Goal: Transaction & Acquisition: Download file/media

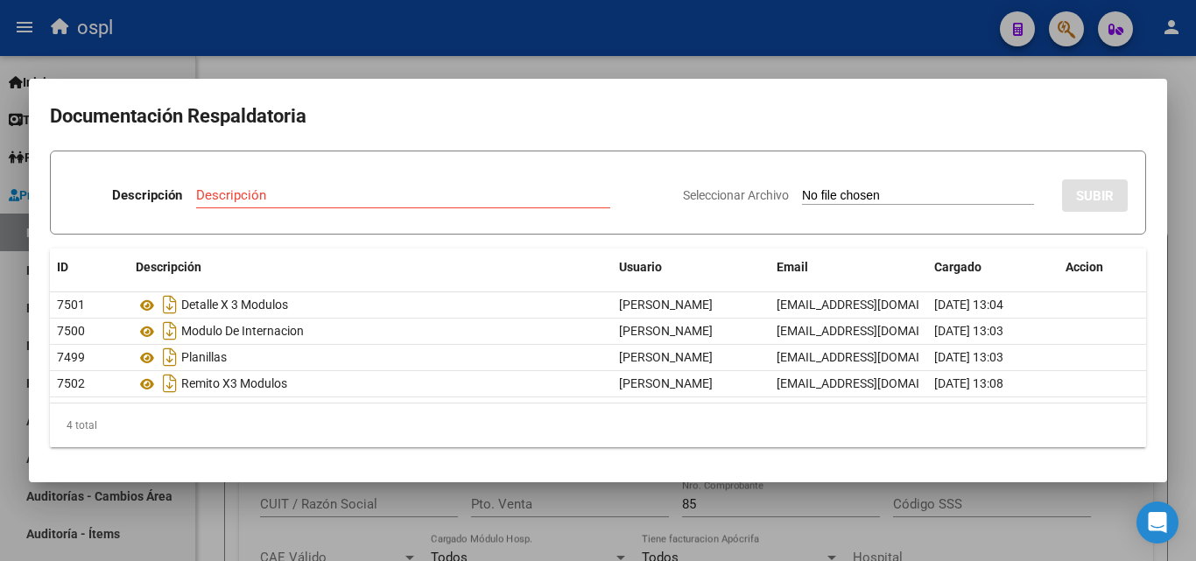
scroll to position [0, 716]
click at [462, 53] on div at bounding box center [598, 280] width 1196 height 561
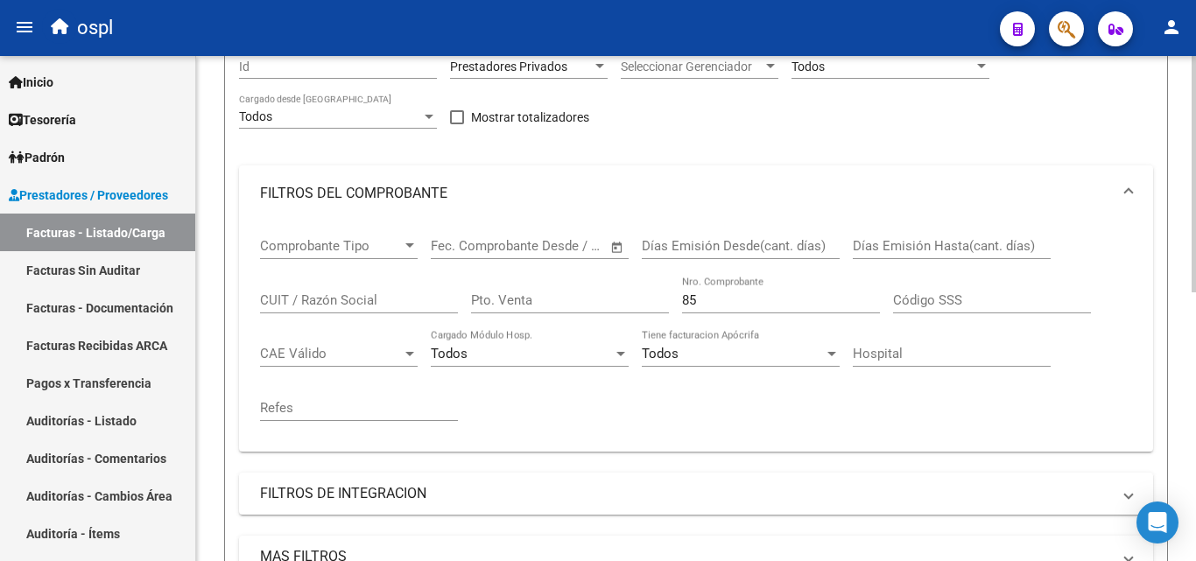
scroll to position [263, 0]
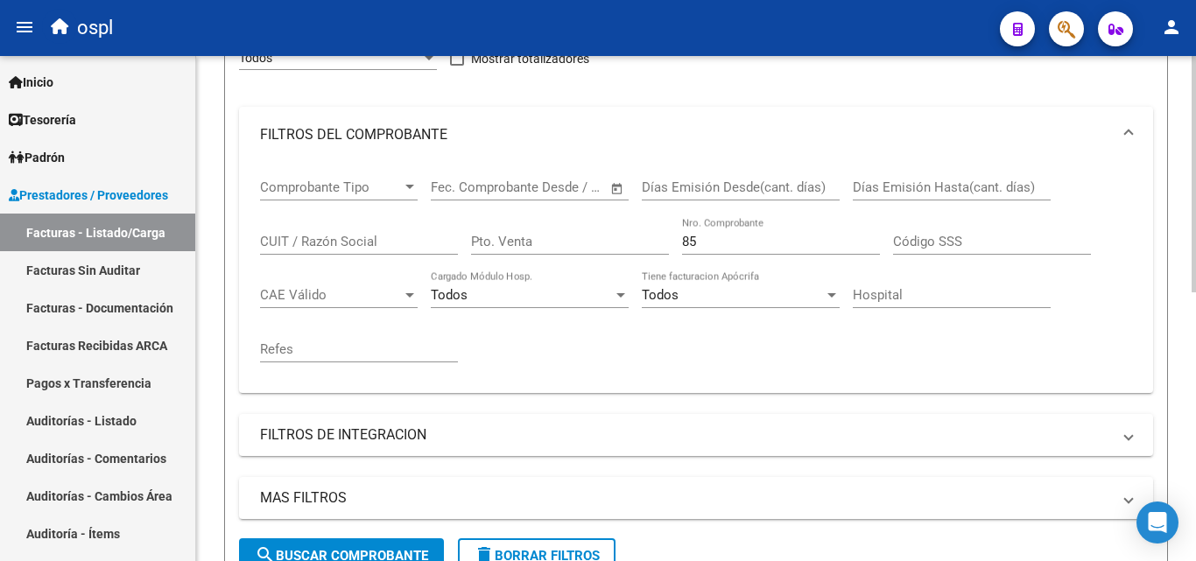
click at [714, 248] on input "85" at bounding box center [781, 242] width 198 height 16
type input "8"
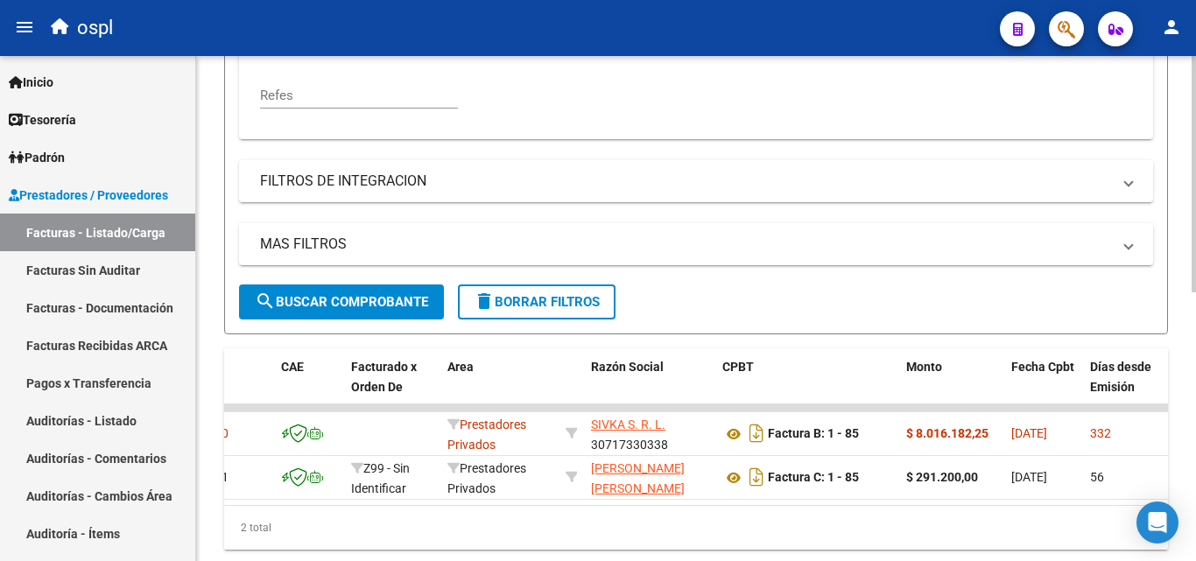
scroll to position [526, 0]
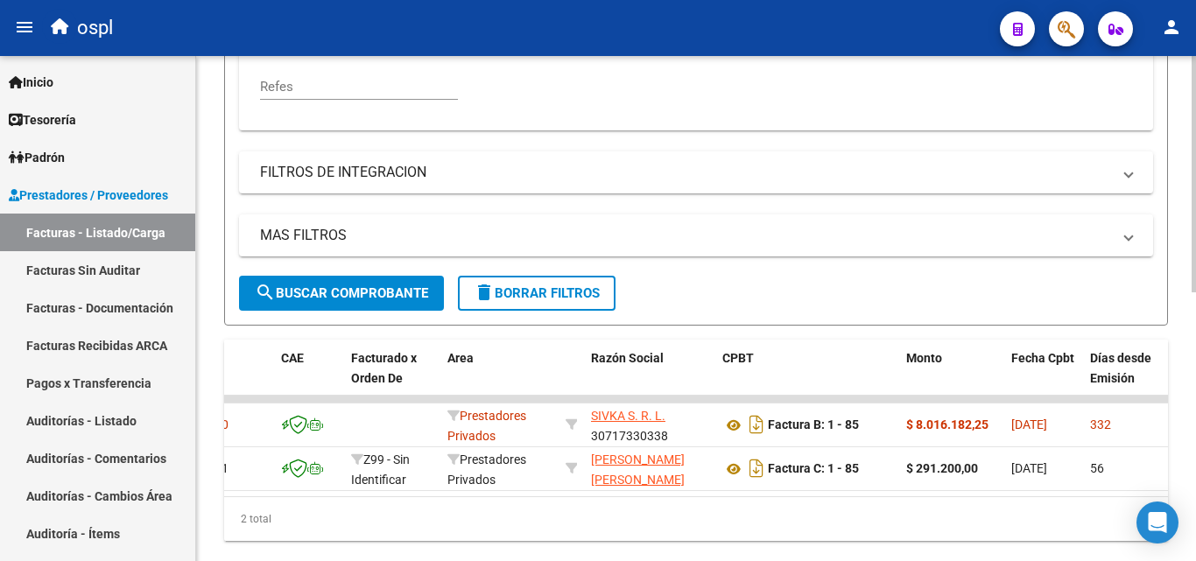
type input "91"
click at [353, 301] on button "search Buscar Comprobante" at bounding box center [341, 293] width 205 height 35
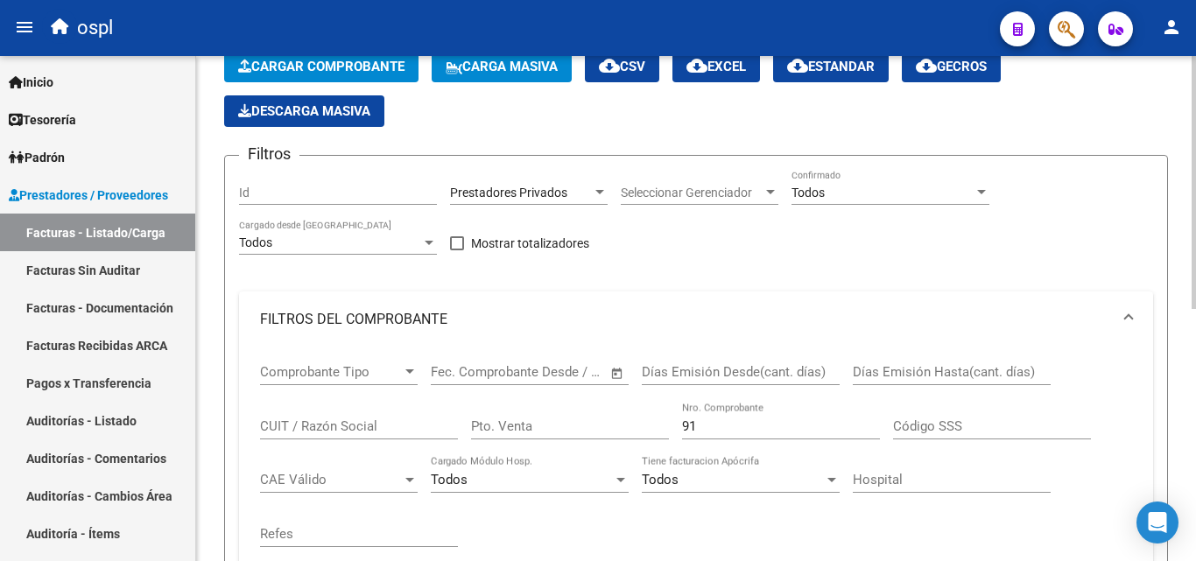
scroll to position [67, 0]
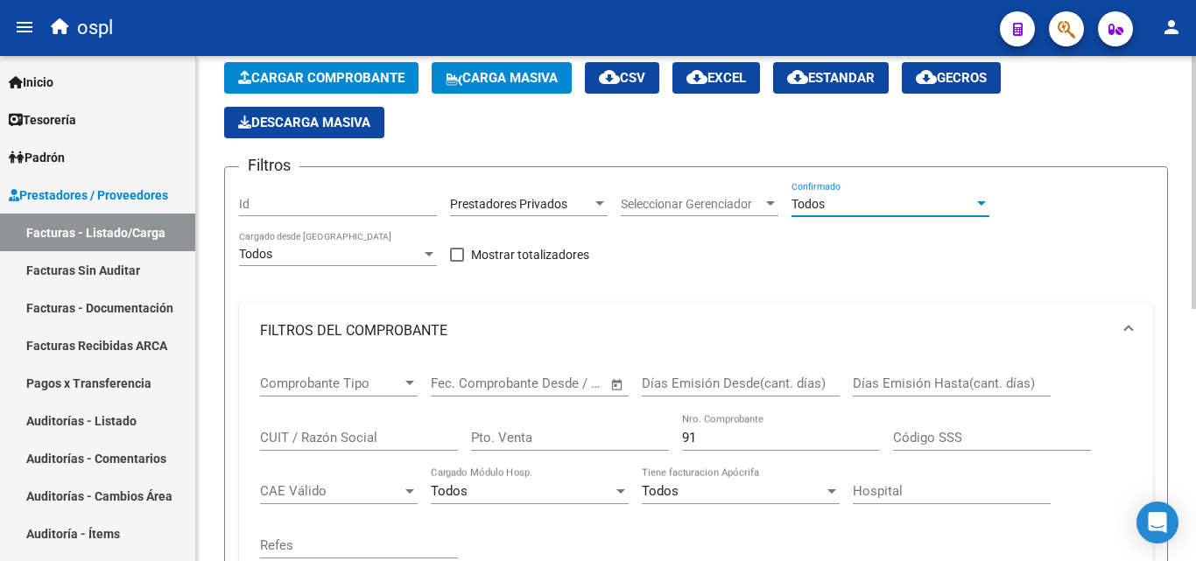
click at [850, 211] on div "Todos" at bounding box center [883, 204] width 182 height 15
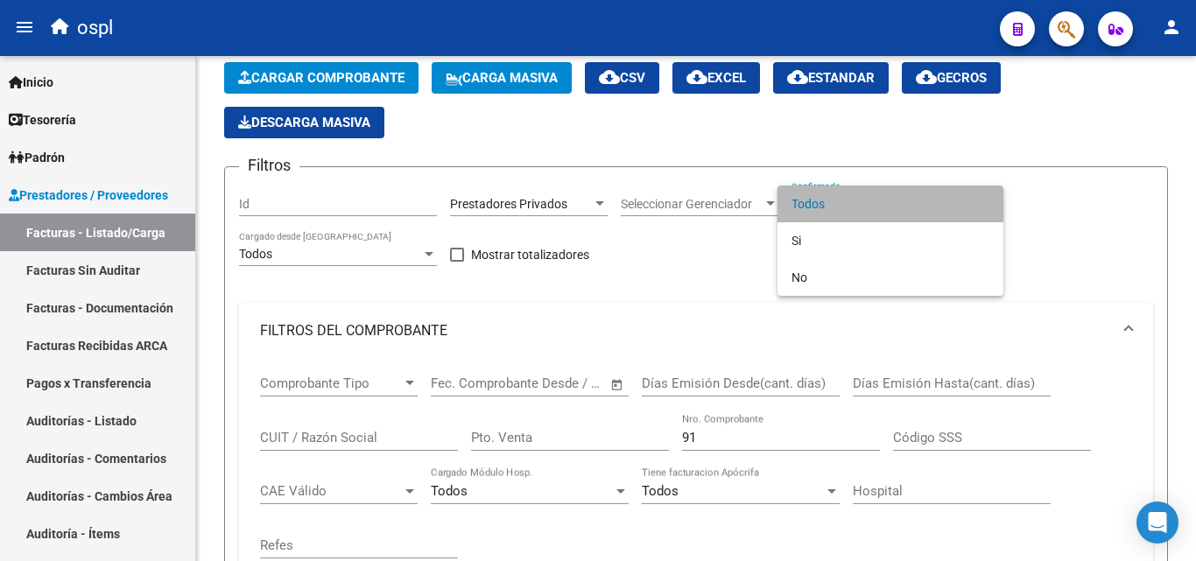
click at [808, 202] on span "Todos" at bounding box center [891, 204] width 198 height 37
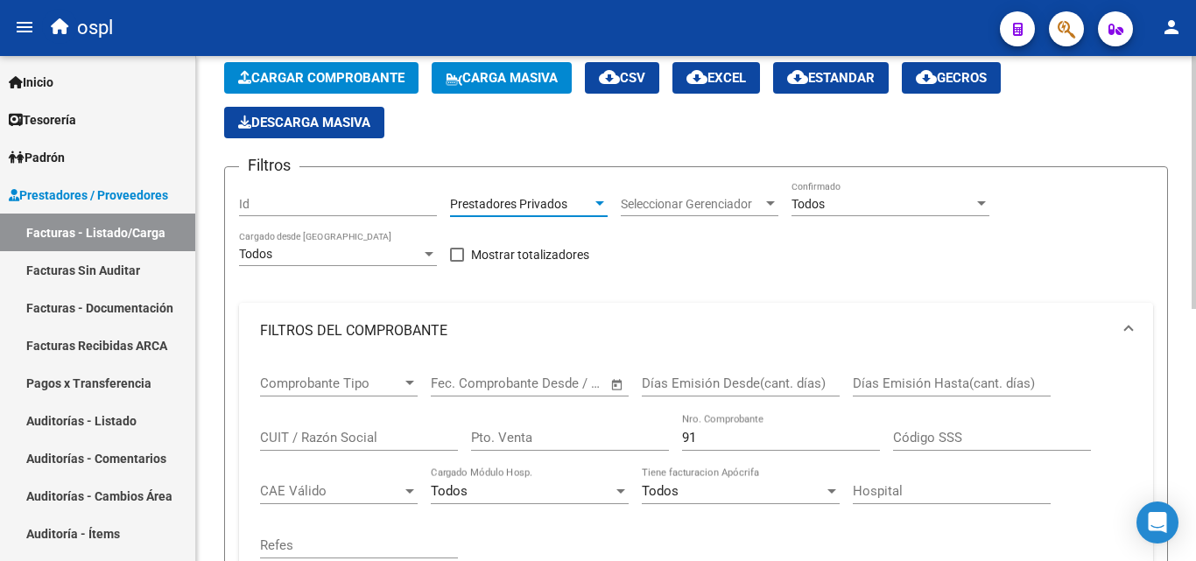
click at [602, 206] on div at bounding box center [600, 203] width 9 height 4
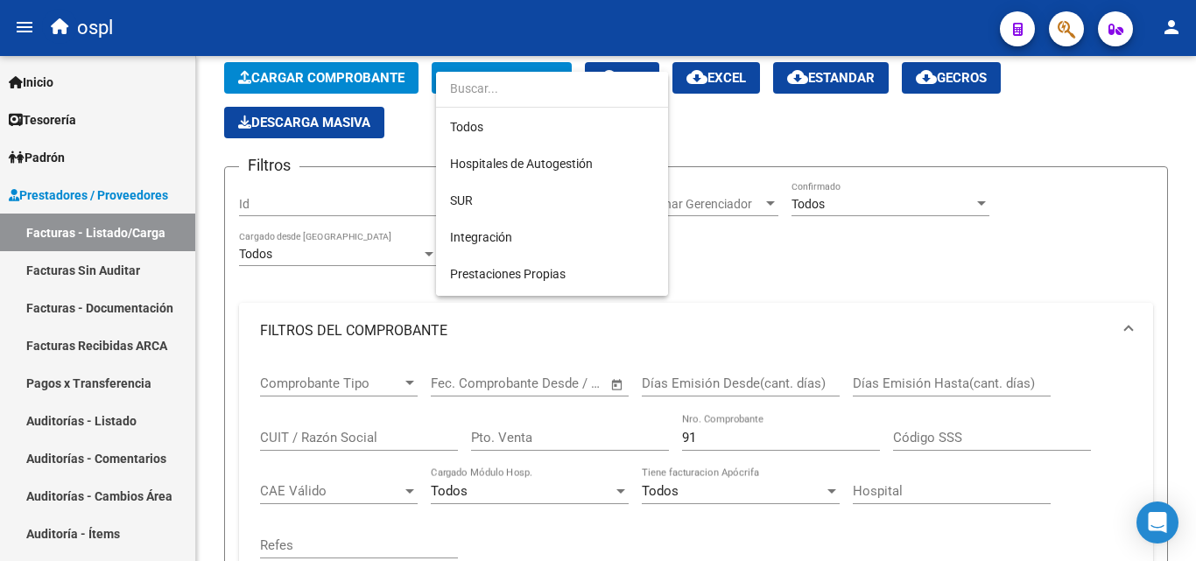
scroll to position [254, 0]
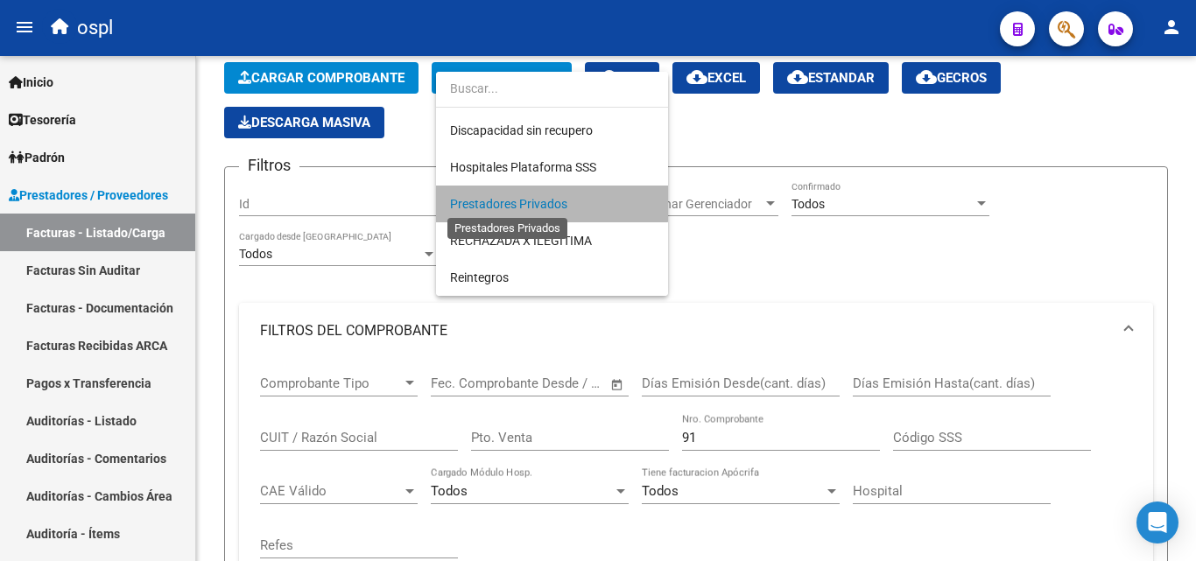
click at [517, 205] on span "Prestadores Privados" at bounding box center [508, 204] width 117 height 14
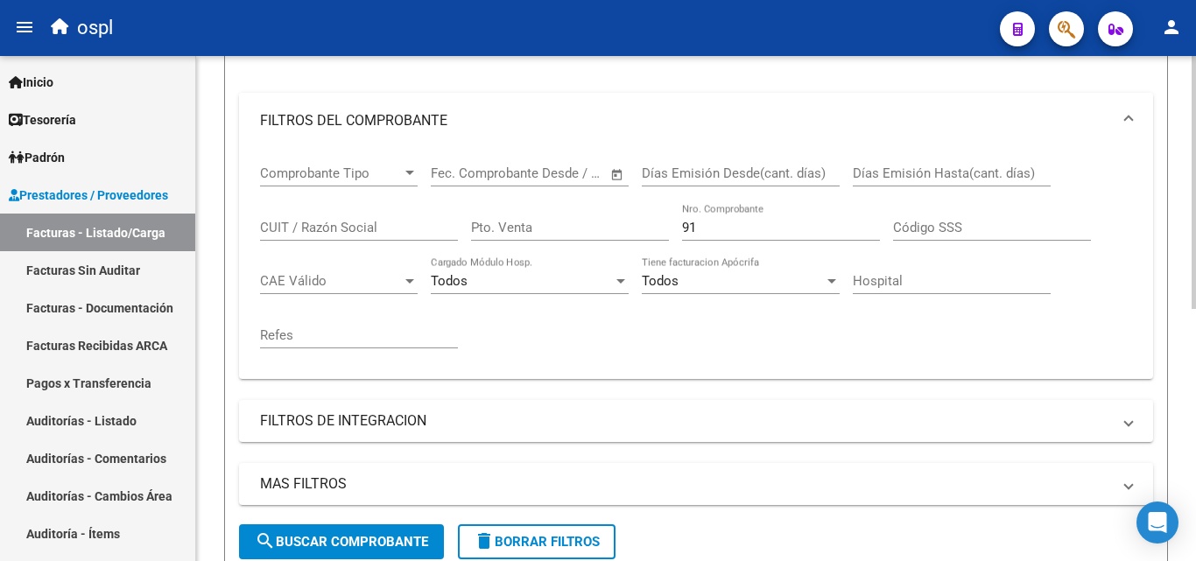
scroll to position [329, 0]
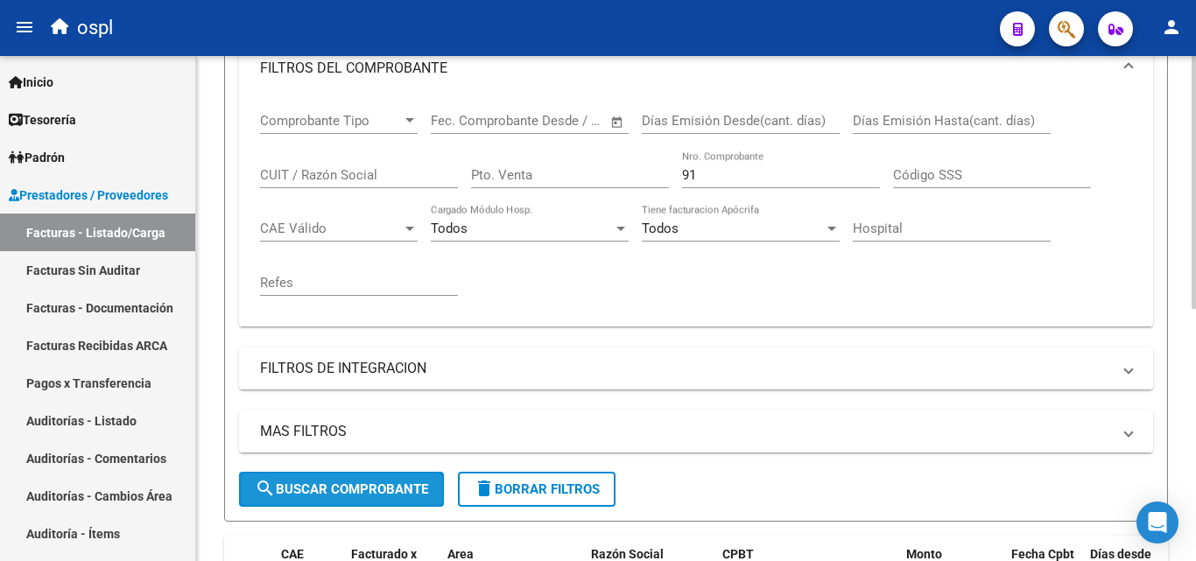
click at [363, 489] on span "search Buscar Comprobante" at bounding box center [341, 490] width 173 height 16
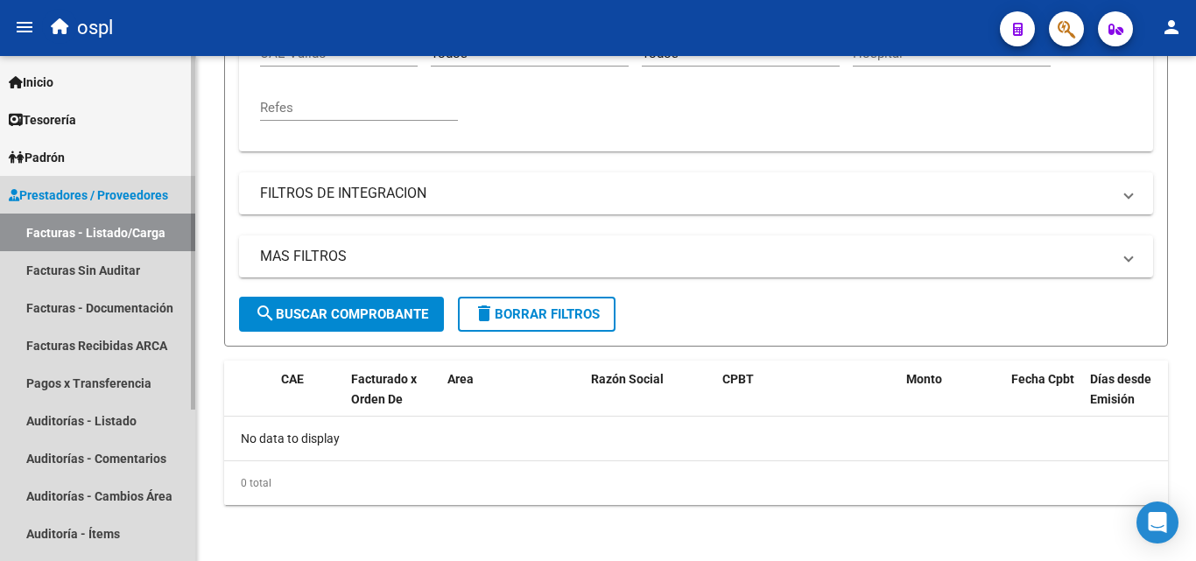
click at [139, 236] on link "Facturas - Listado/Carga" at bounding box center [97, 233] width 195 height 38
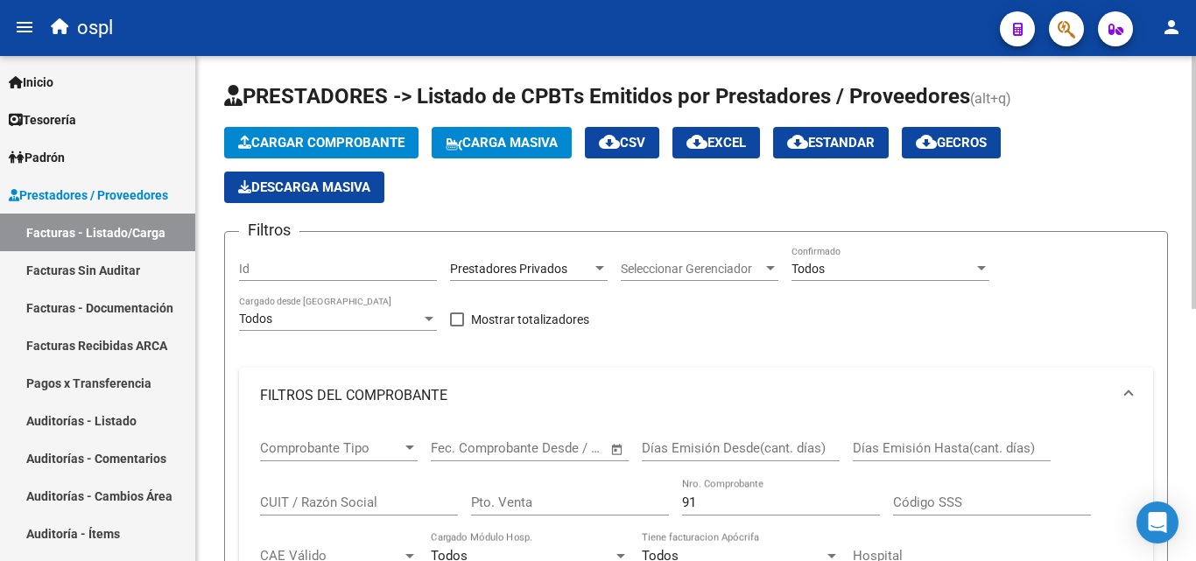
scroll to position [0, 0]
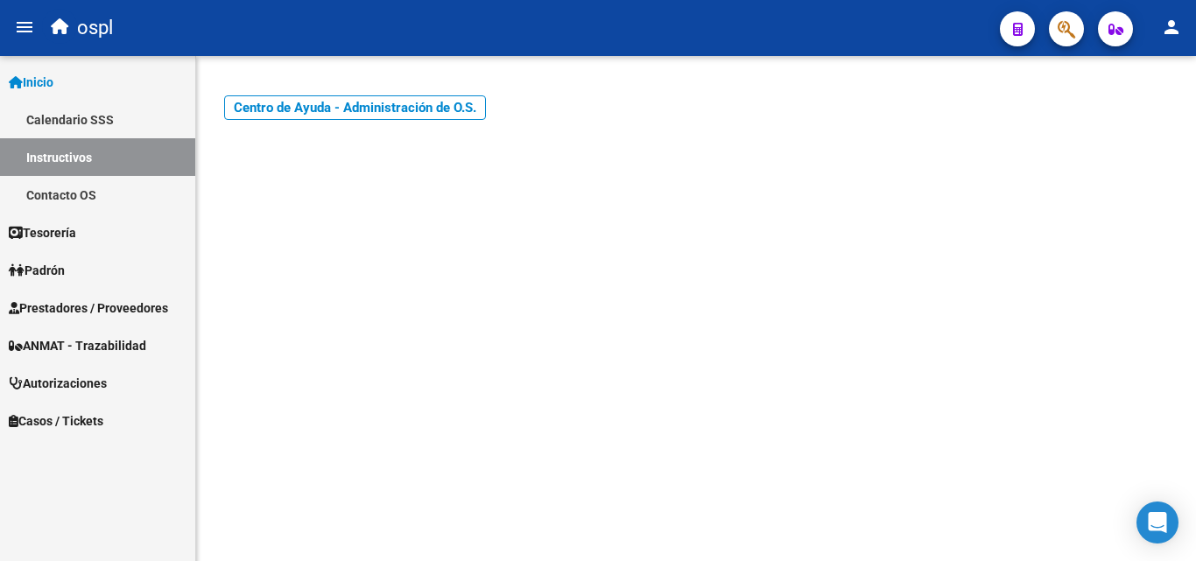
click at [90, 309] on span "Prestadores / Proveedores" at bounding box center [88, 308] width 159 height 19
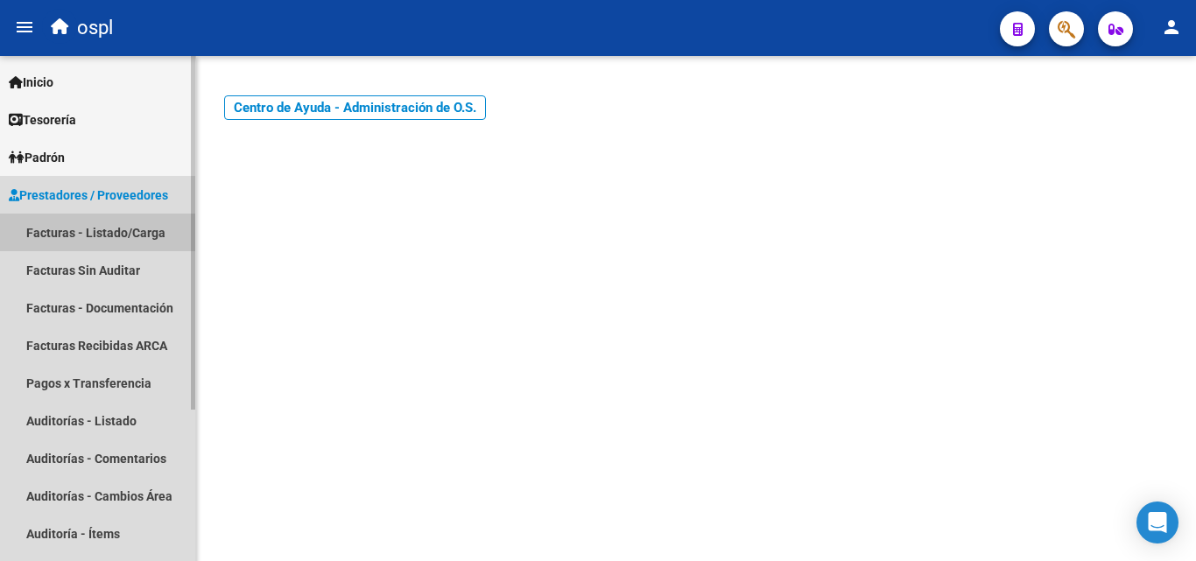
click at [125, 234] on link "Facturas - Listado/Carga" at bounding box center [97, 233] width 195 height 38
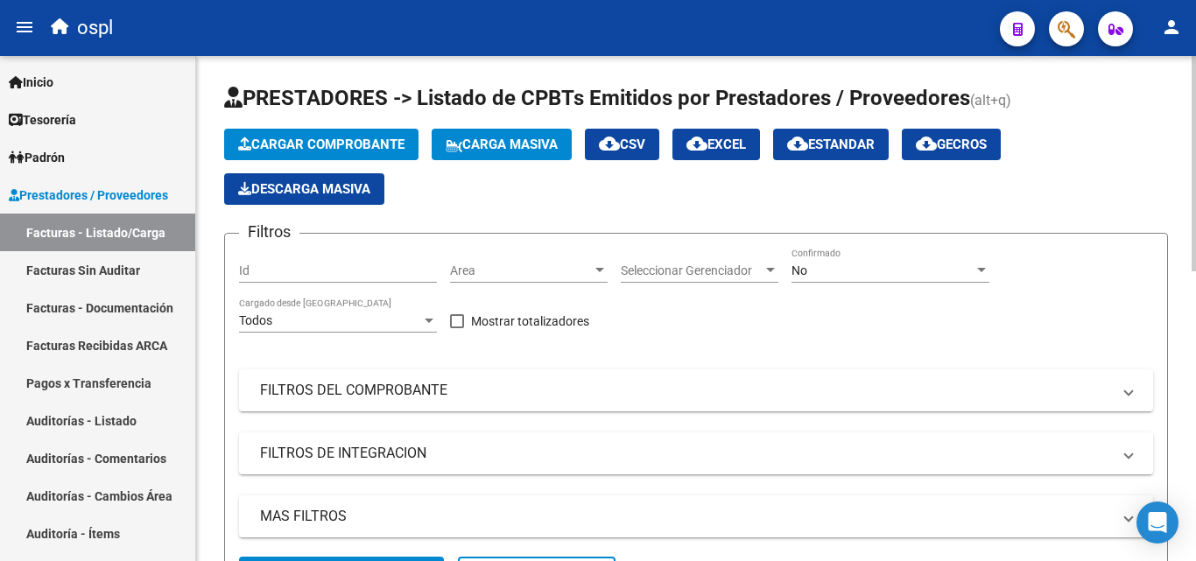
click at [828, 272] on div "No" at bounding box center [883, 271] width 182 height 15
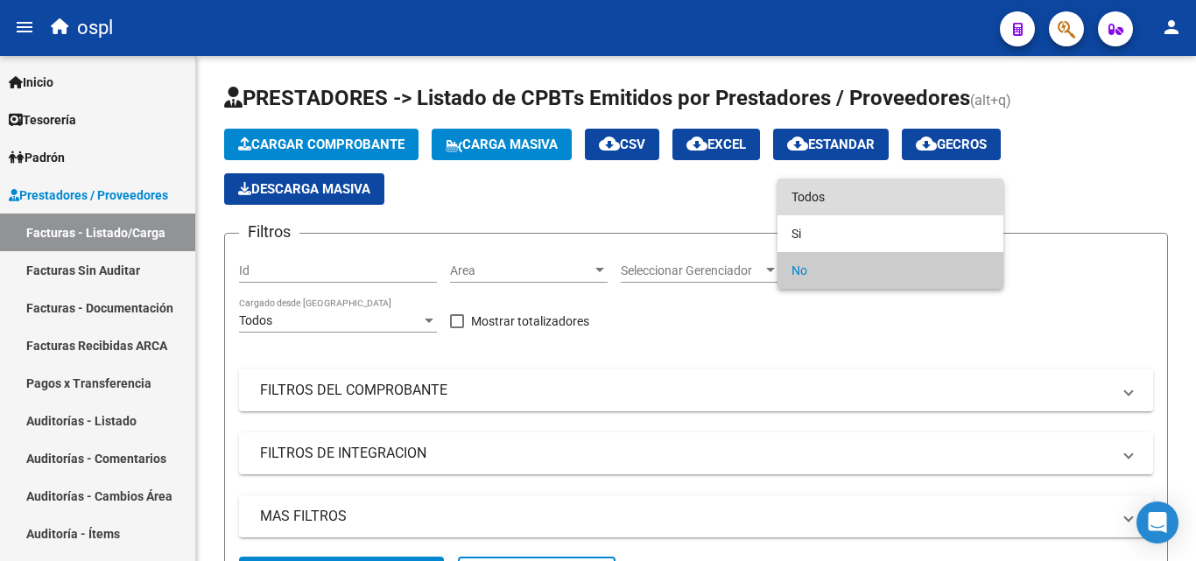
click at [821, 199] on span "Todos" at bounding box center [891, 197] width 198 height 37
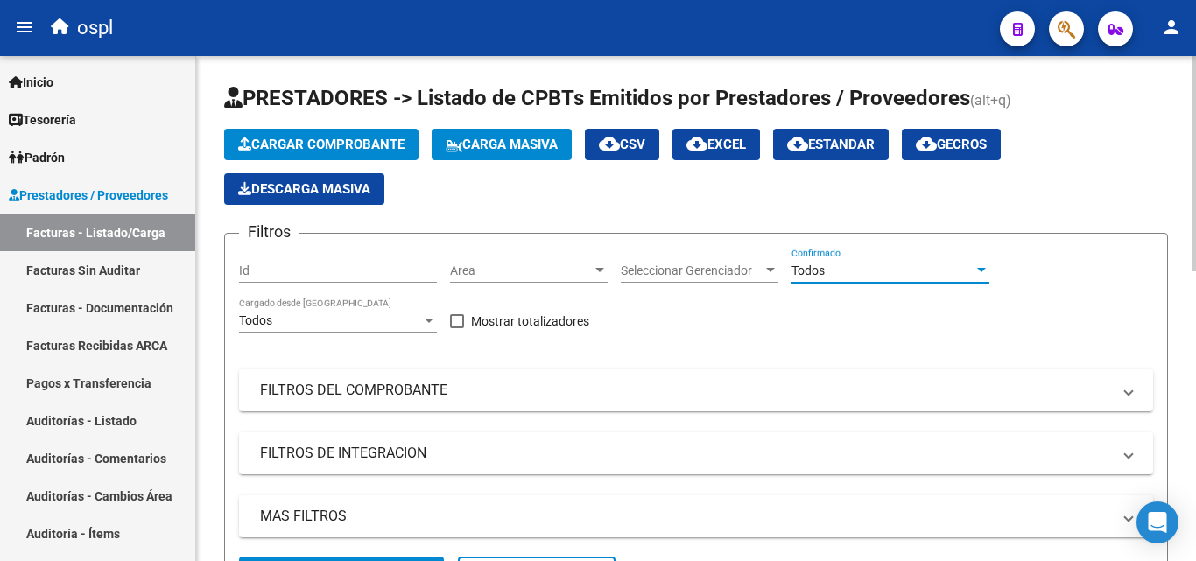
click at [512, 285] on div "Area Area" at bounding box center [529, 273] width 158 height 50
click at [534, 264] on span "Area" at bounding box center [521, 271] width 142 height 15
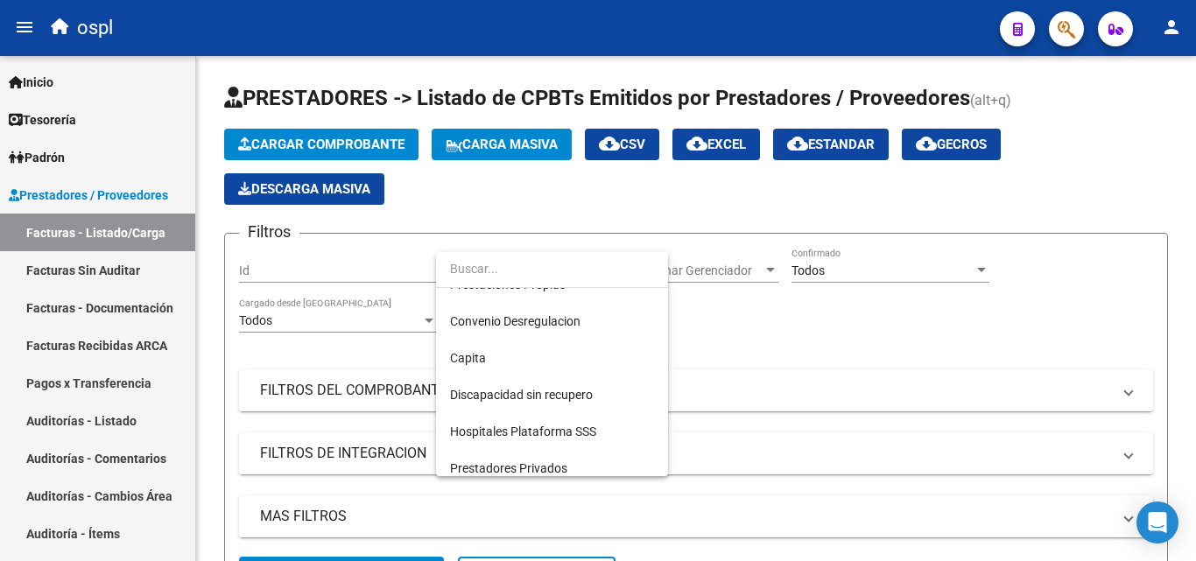
scroll to position [175, 0]
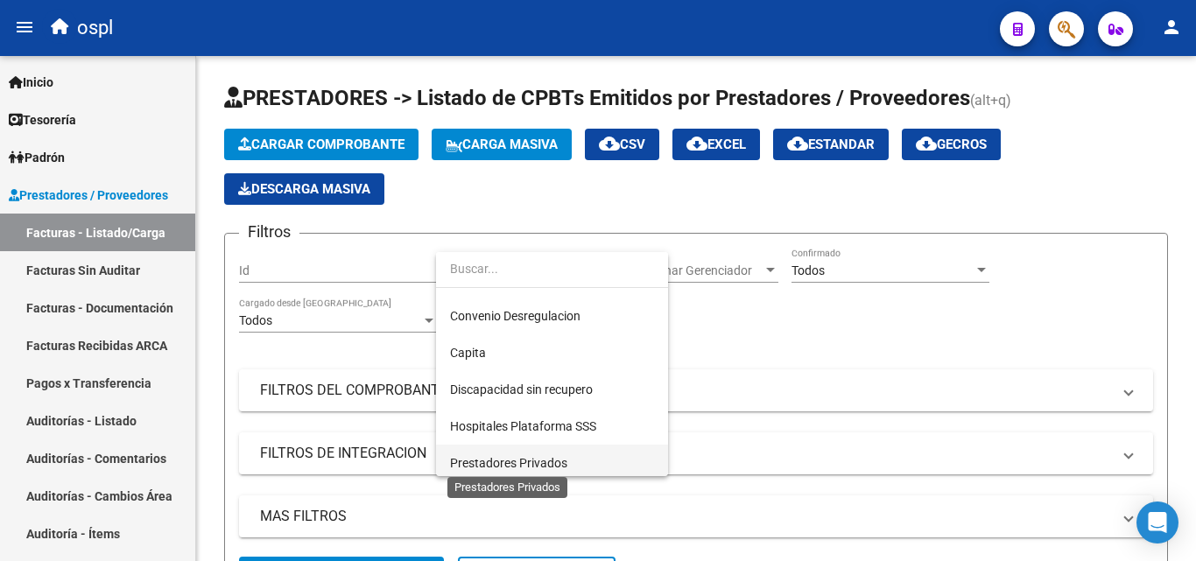
click at [546, 462] on span "Prestadores Privados" at bounding box center [508, 463] width 117 height 14
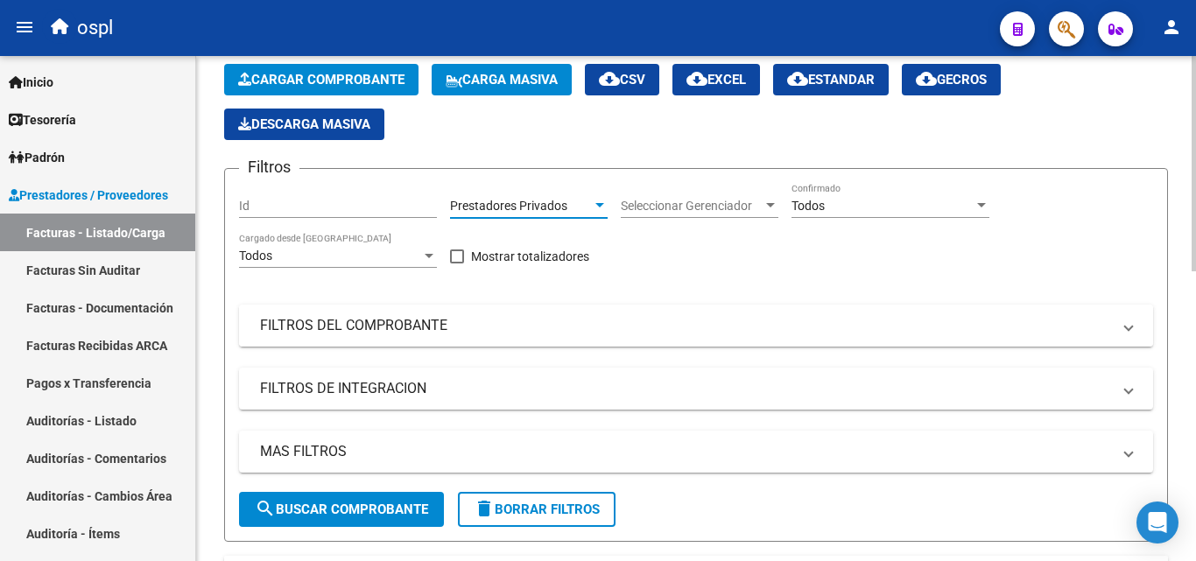
scroll to position [0, 0]
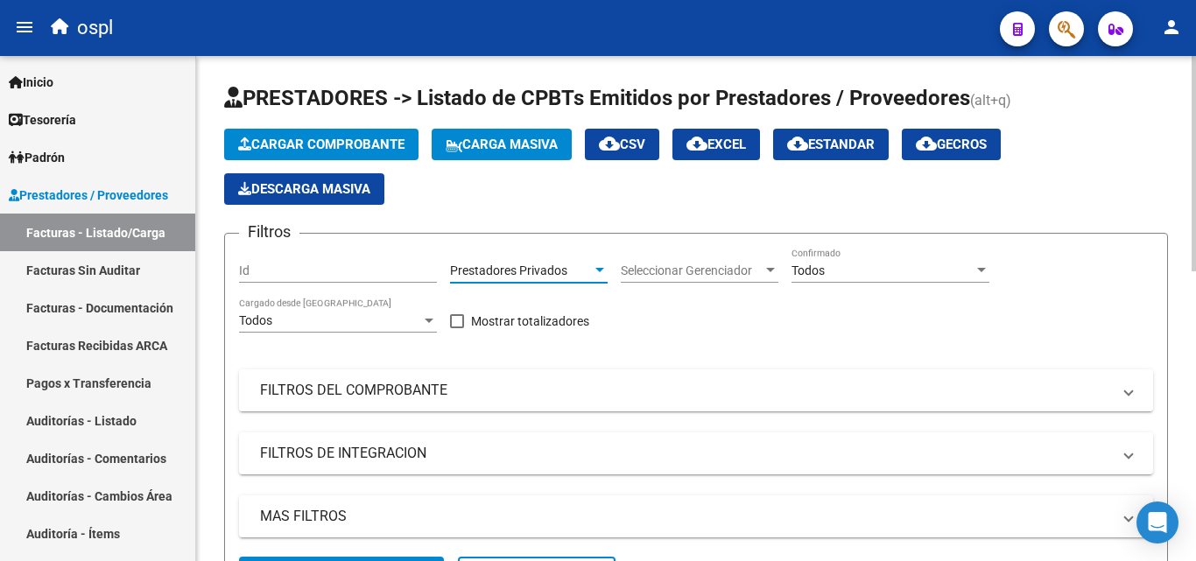
click at [406, 391] on mat-panel-title "FILTROS DEL COMPROBANTE" at bounding box center [685, 390] width 851 height 19
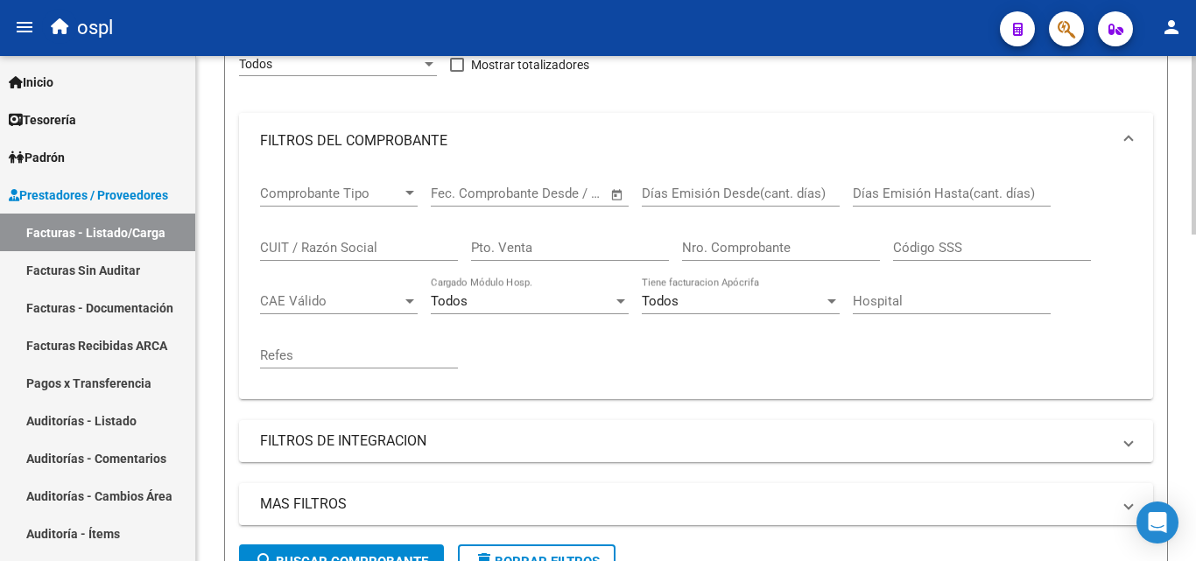
scroll to position [263, 0]
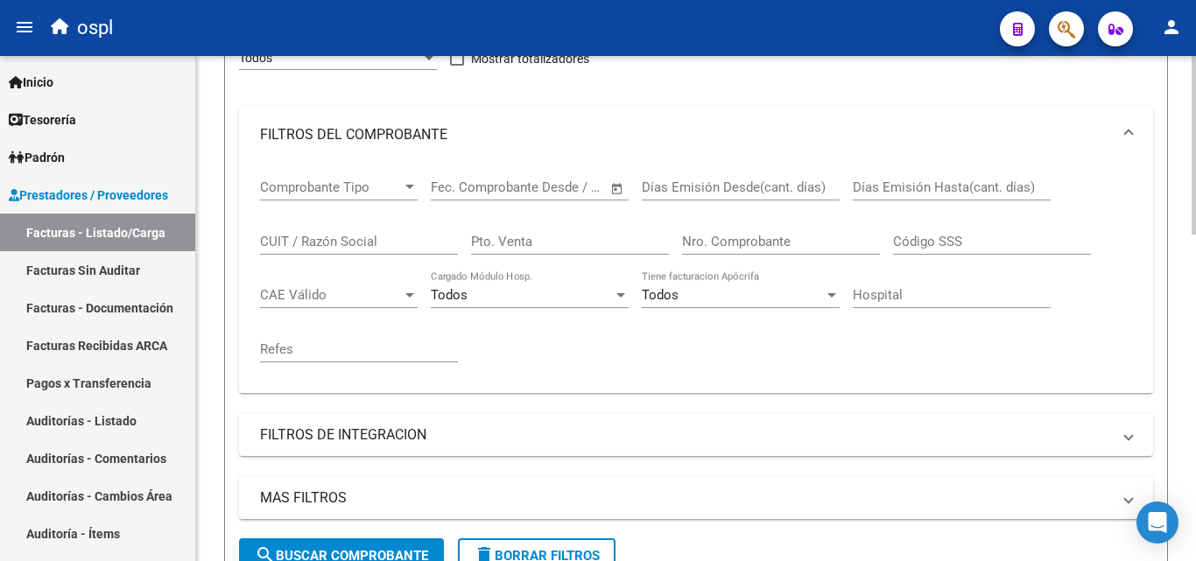
click at [761, 243] on input "Nro. Comprobante" at bounding box center [781, 242] width 198 height 16
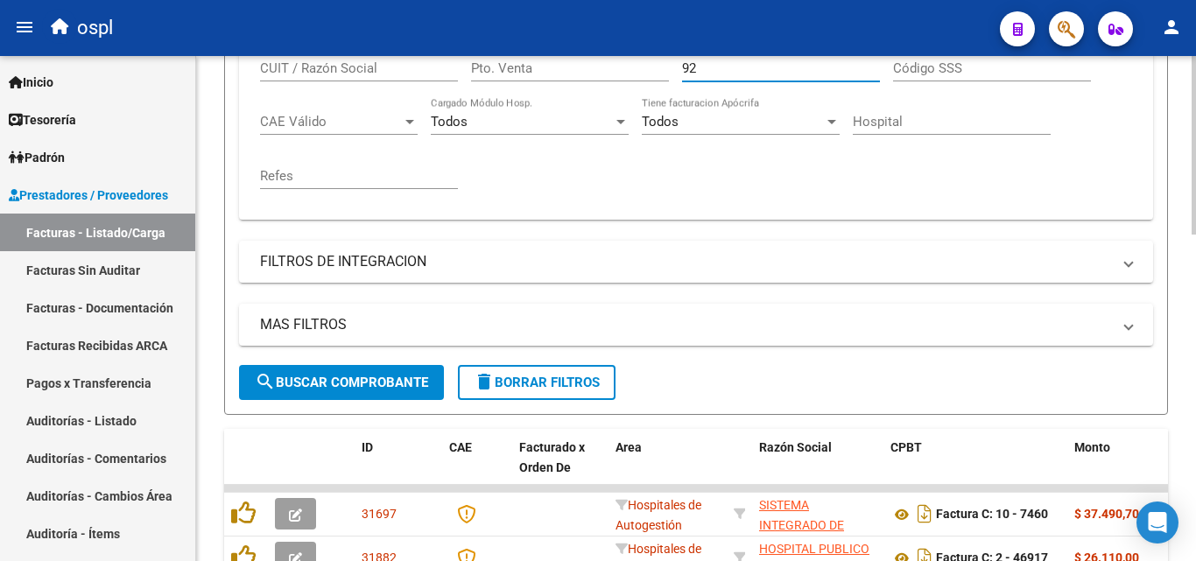
scroll to position [438, 0]
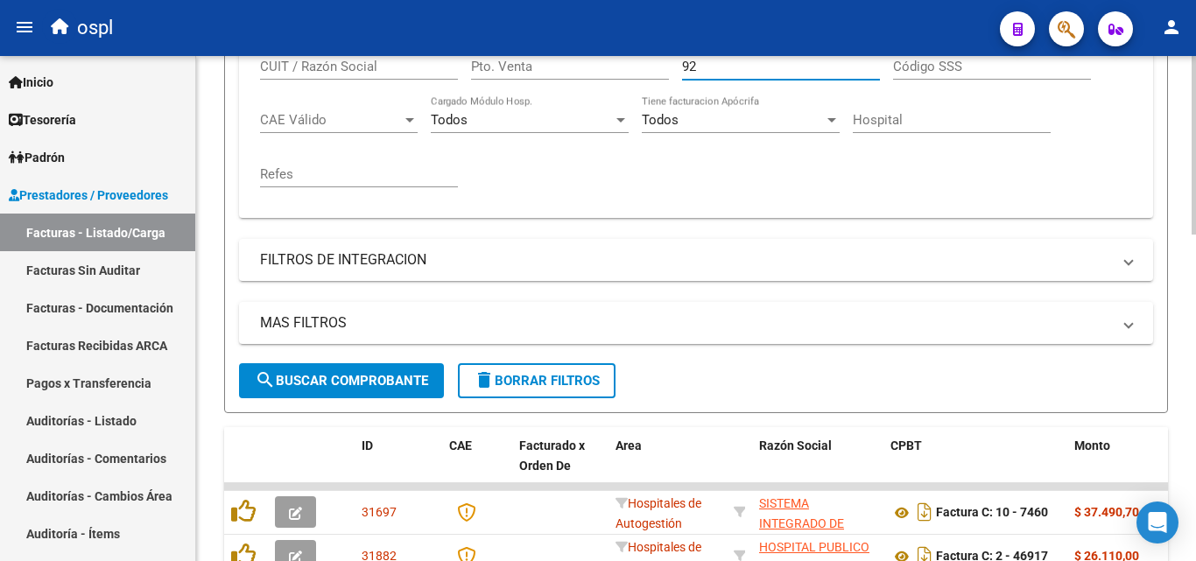
click at [315, 389] on button "search Buscar Comprobante" at bounding box center [341, 380] width 205 height 35
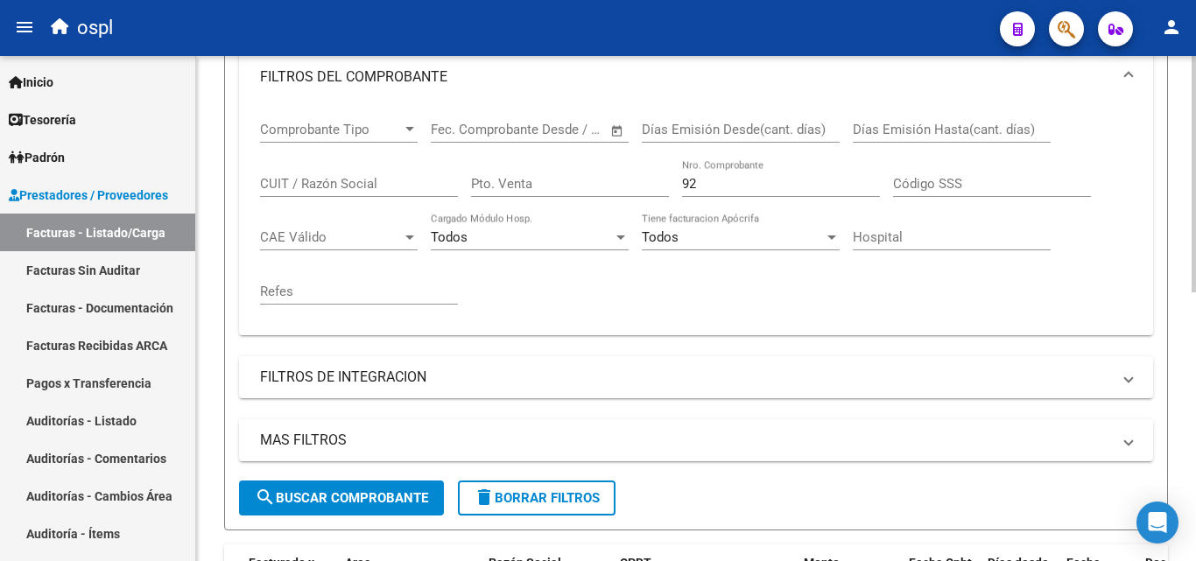
scroll to position [313, 0]
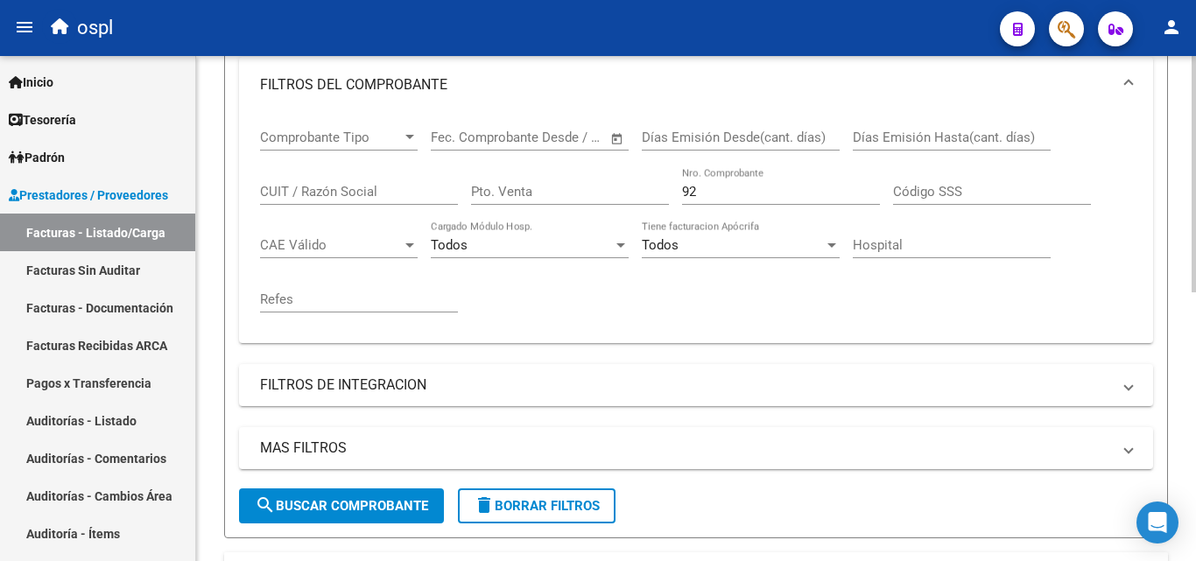
click at [736, 190] on input "92" at bounding box center [781, 192] width 198 height 16
type input "9"
type input "85"
click at [355, 508] on span "search Buscar Comprobante" at bounding box center [341, 506] width 173 height 16
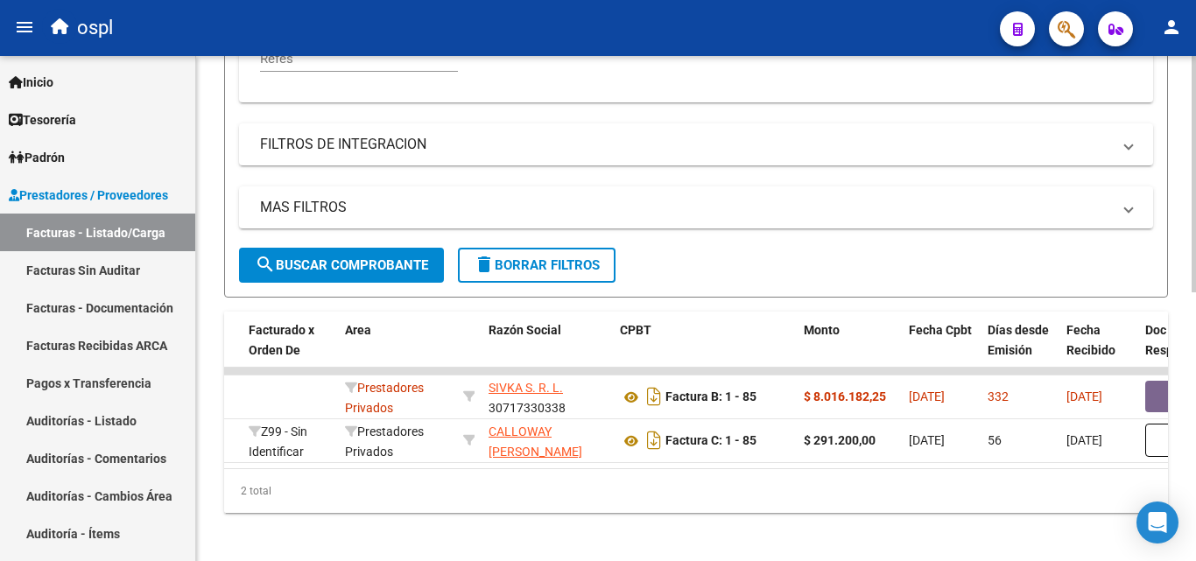
scroll to position [575, 0]
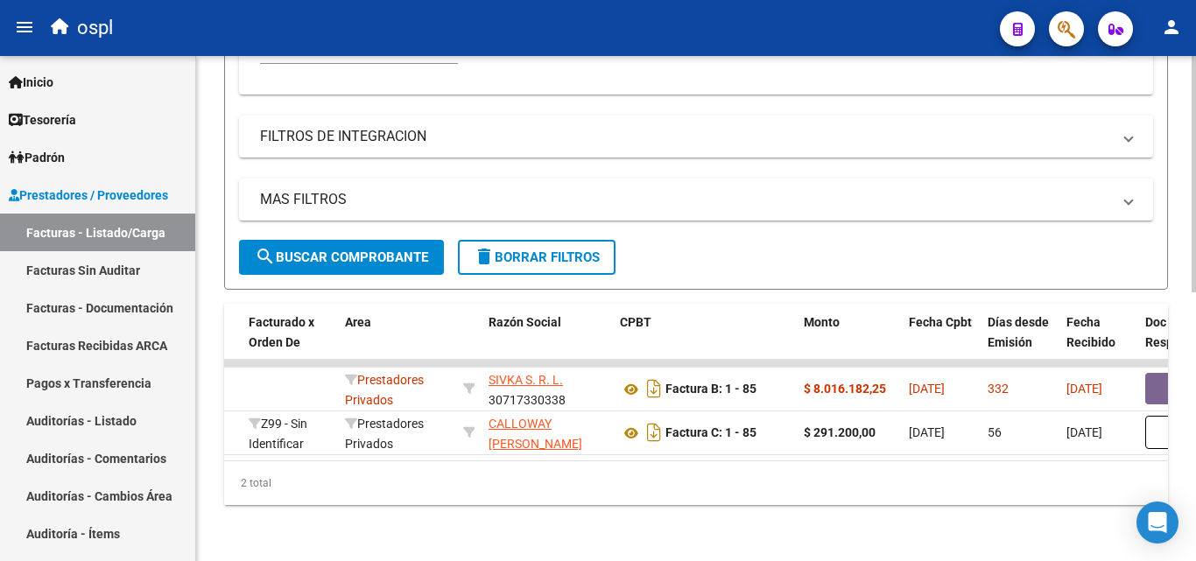
drag, startPoint x: 535, startPoint y: 461, endPoint x: 576, endPoint y: 462, distance: 41.2
click at [576, 462] on div "2 total" at bounding box center [696, 484] width 944 height 44
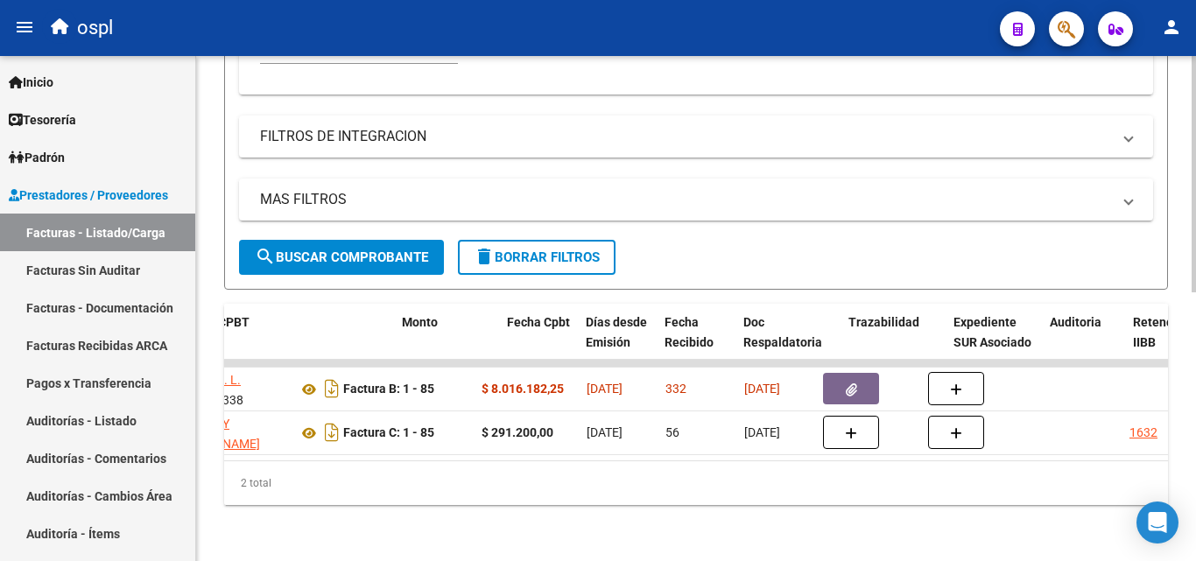
scroll to position [0, 664]
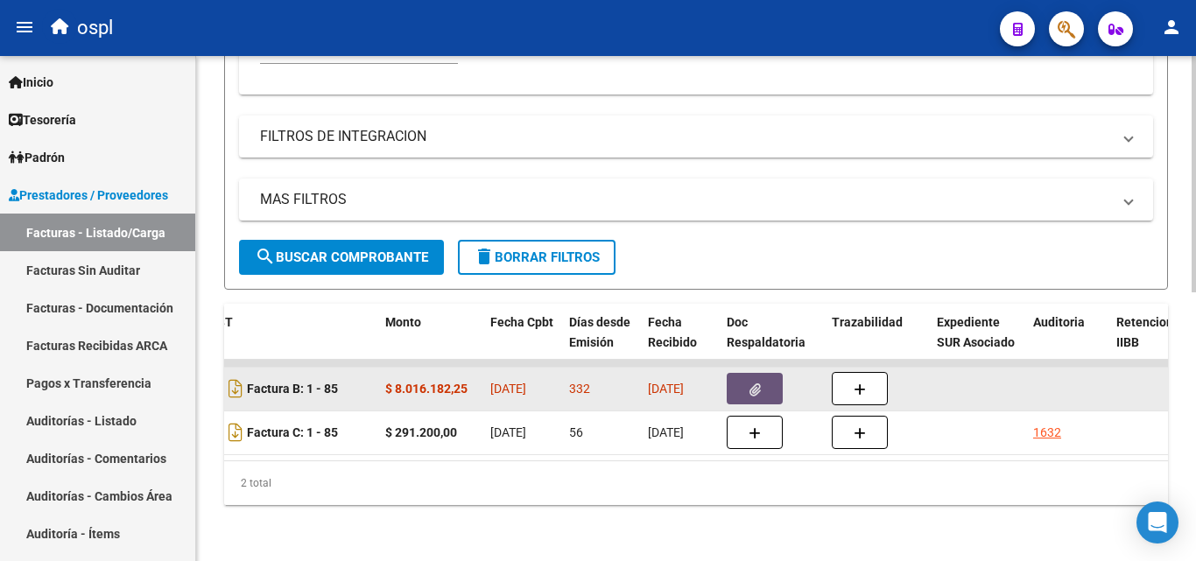
click at [746, 380] on button "button" at bounding box center [755, 389] width 56 height 32
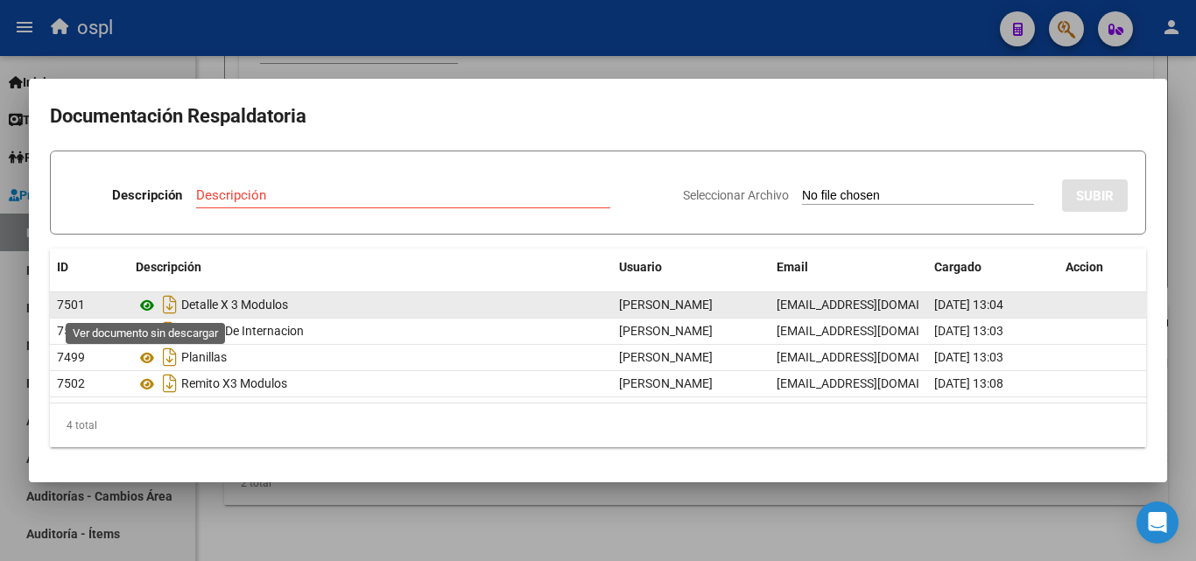
click at [150, 307] on icon at bounding box center [147, 305] width 23 height 21
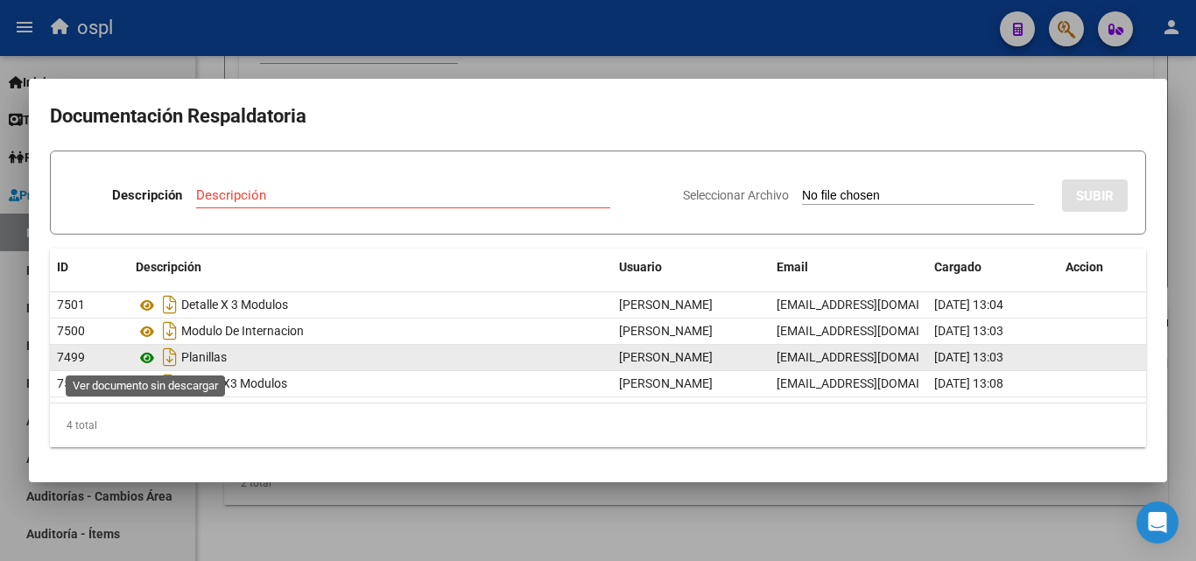
click at [146, 357] on icon at bounding box center [147, 358] width 23 height 21
